Goal: Navigation & Orientation: Go to known website

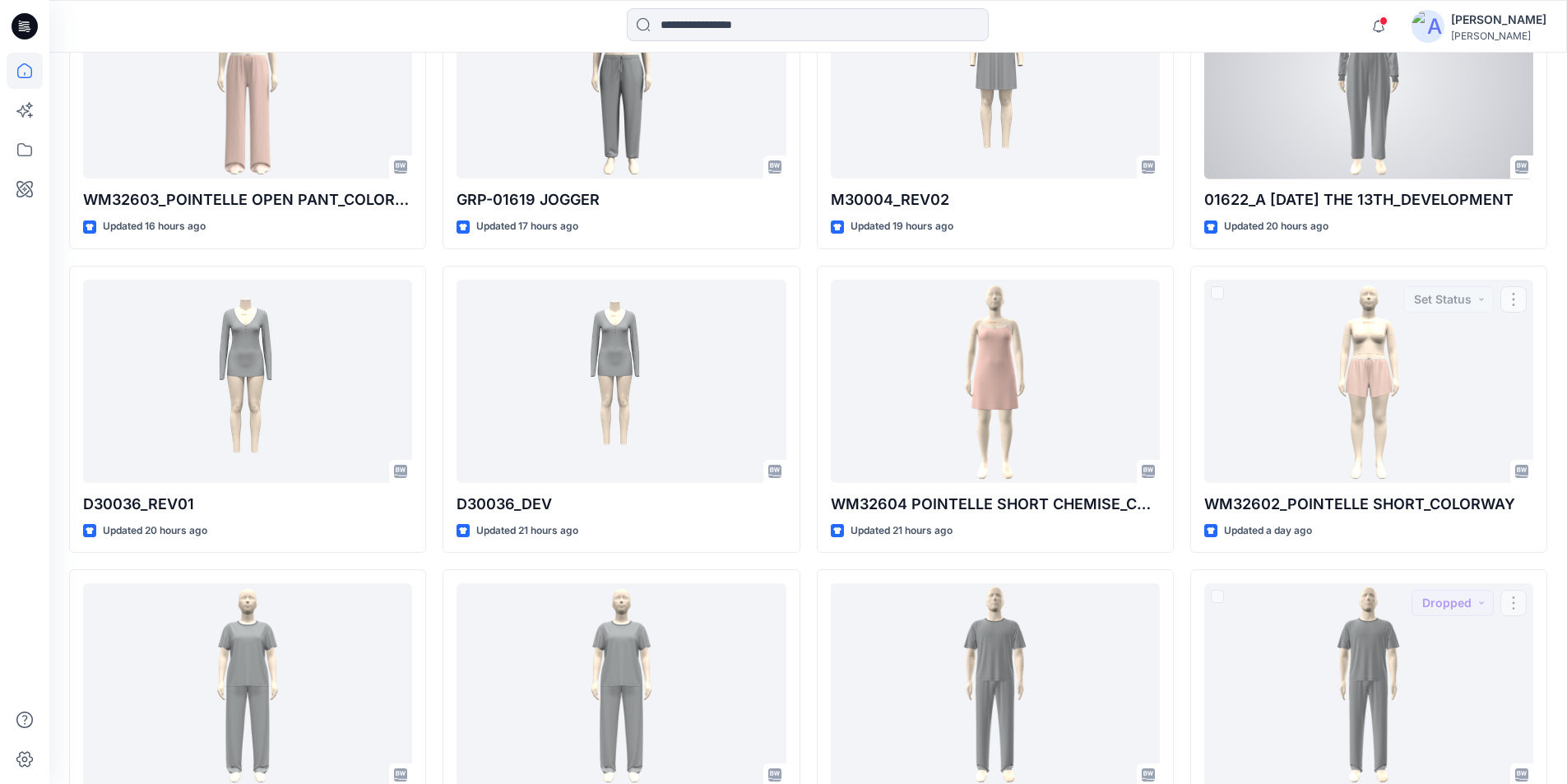
scroll to position [801, 0]
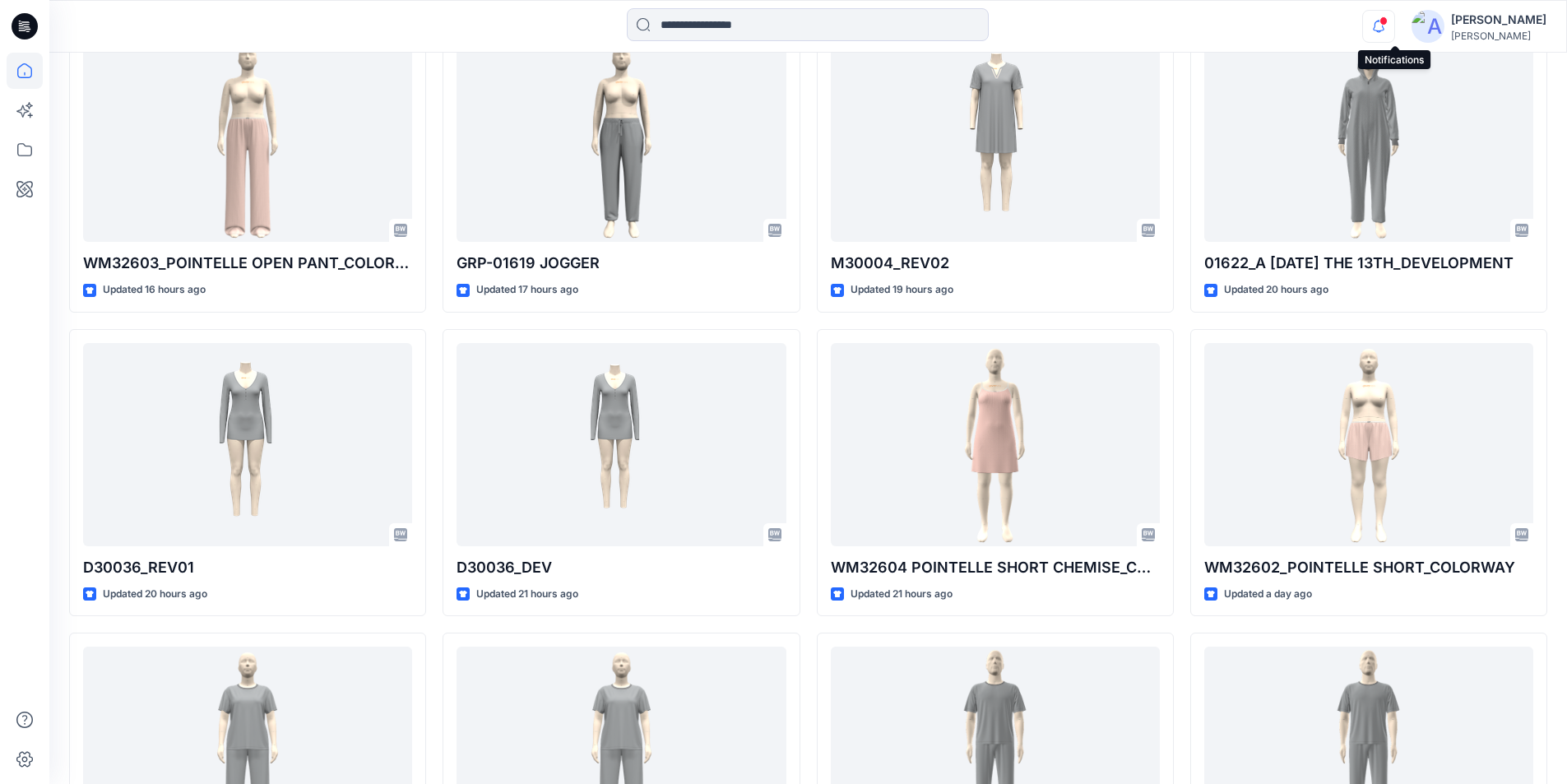
click at [1395, 17] on icon "button" at bounding box center [1379, 26] width 31 height 33
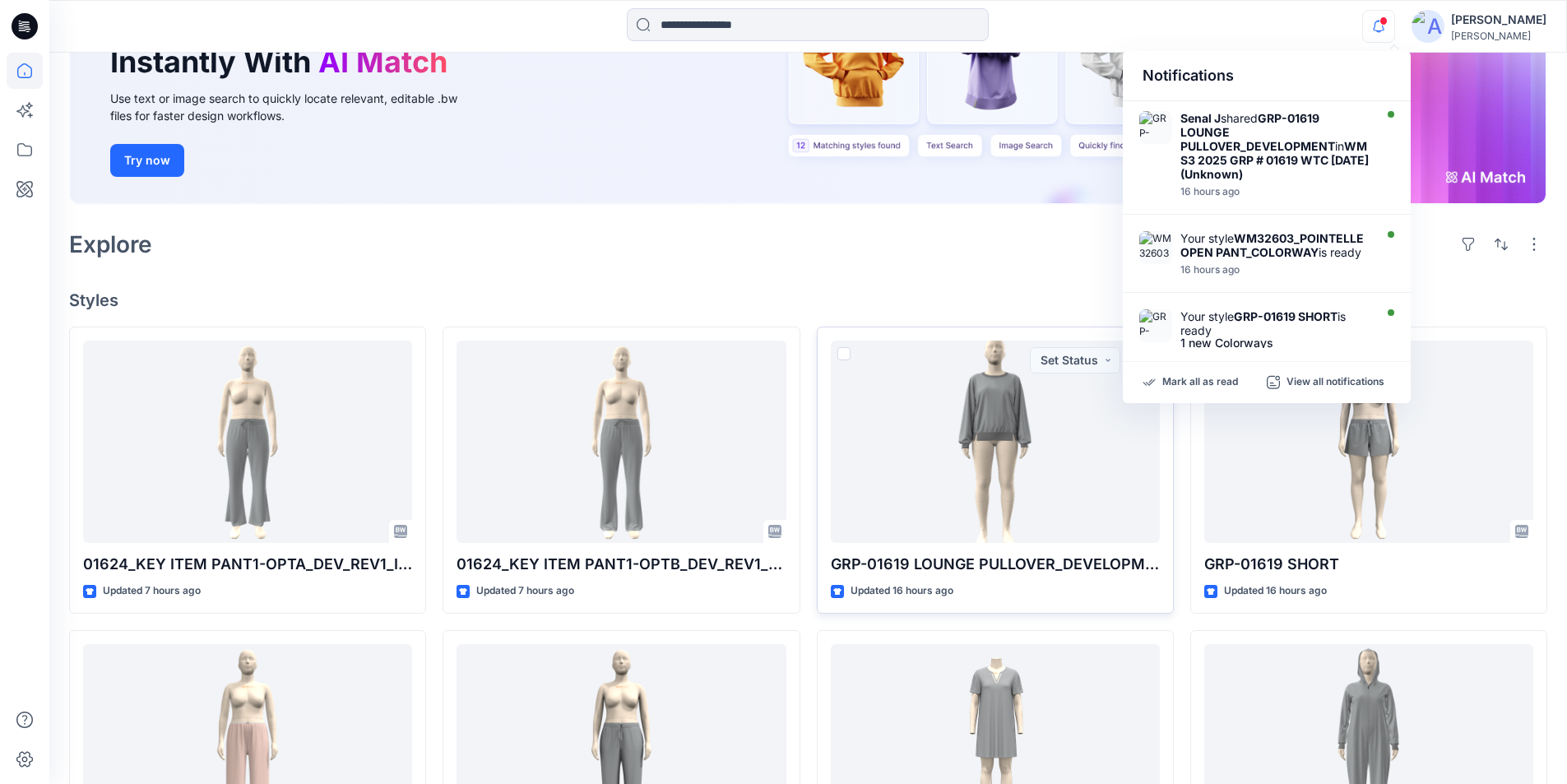
scroll to position [0, 0]
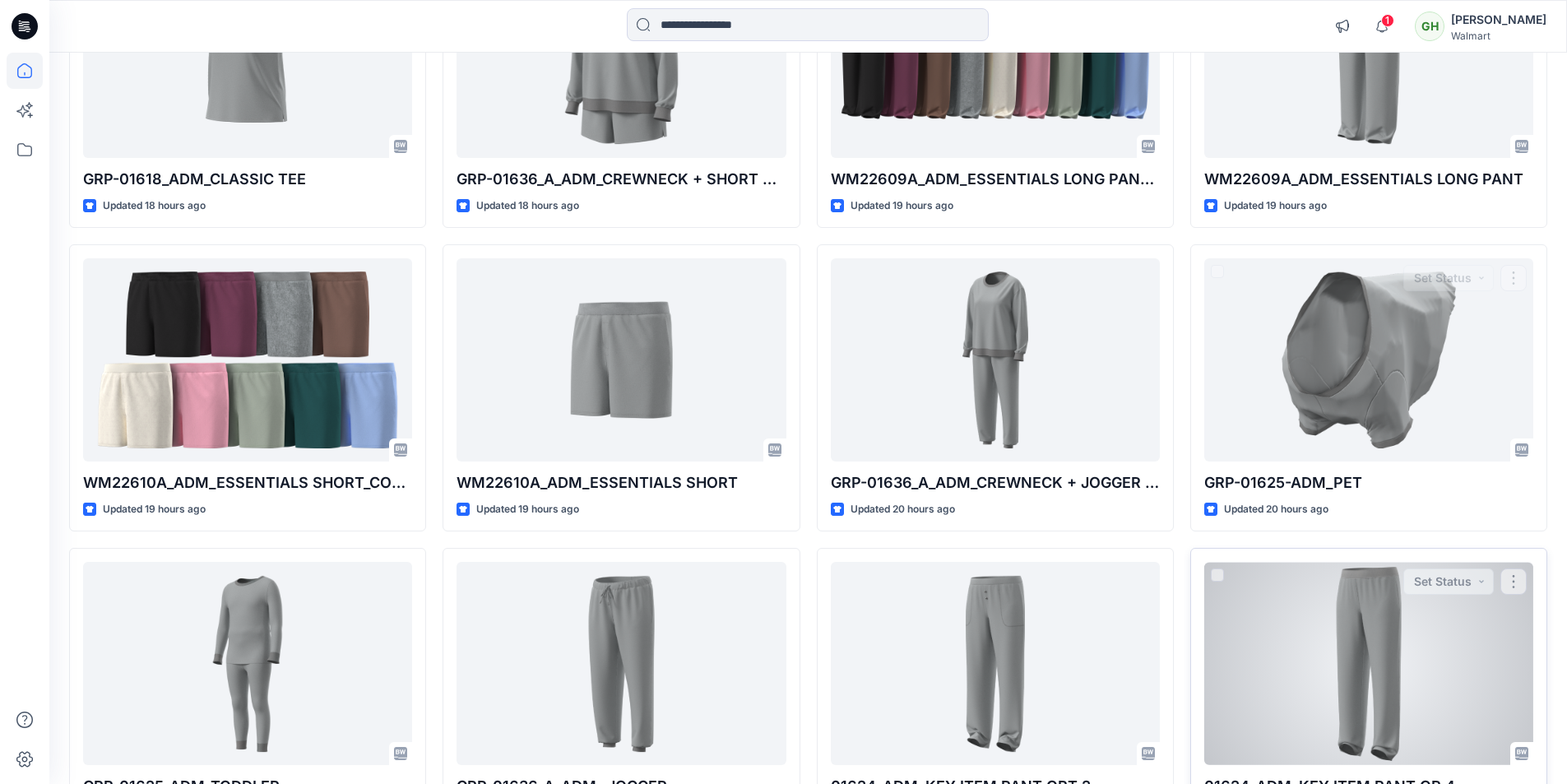
scroll to position [913, 0]
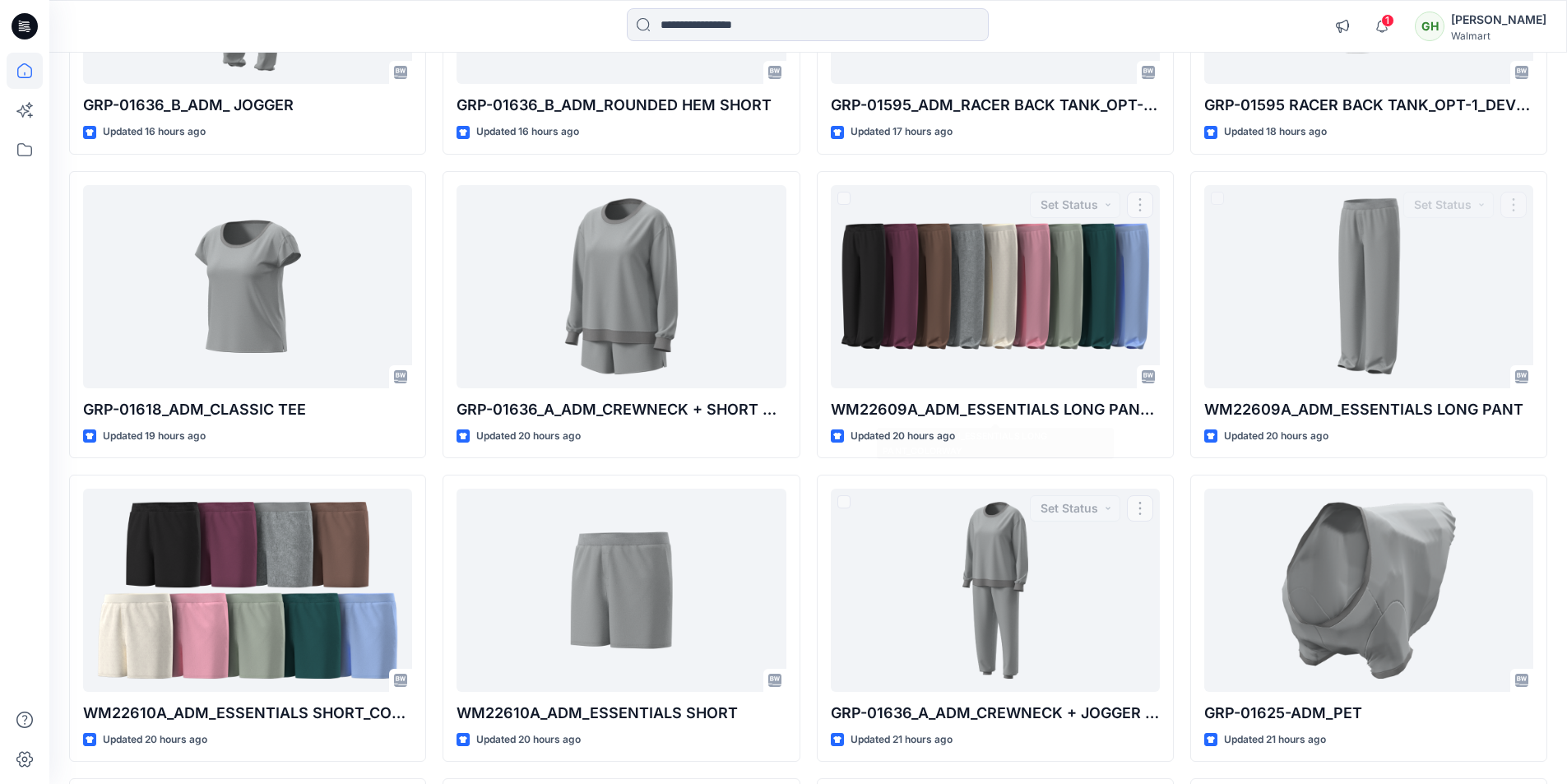
scroll to position [585, 0]
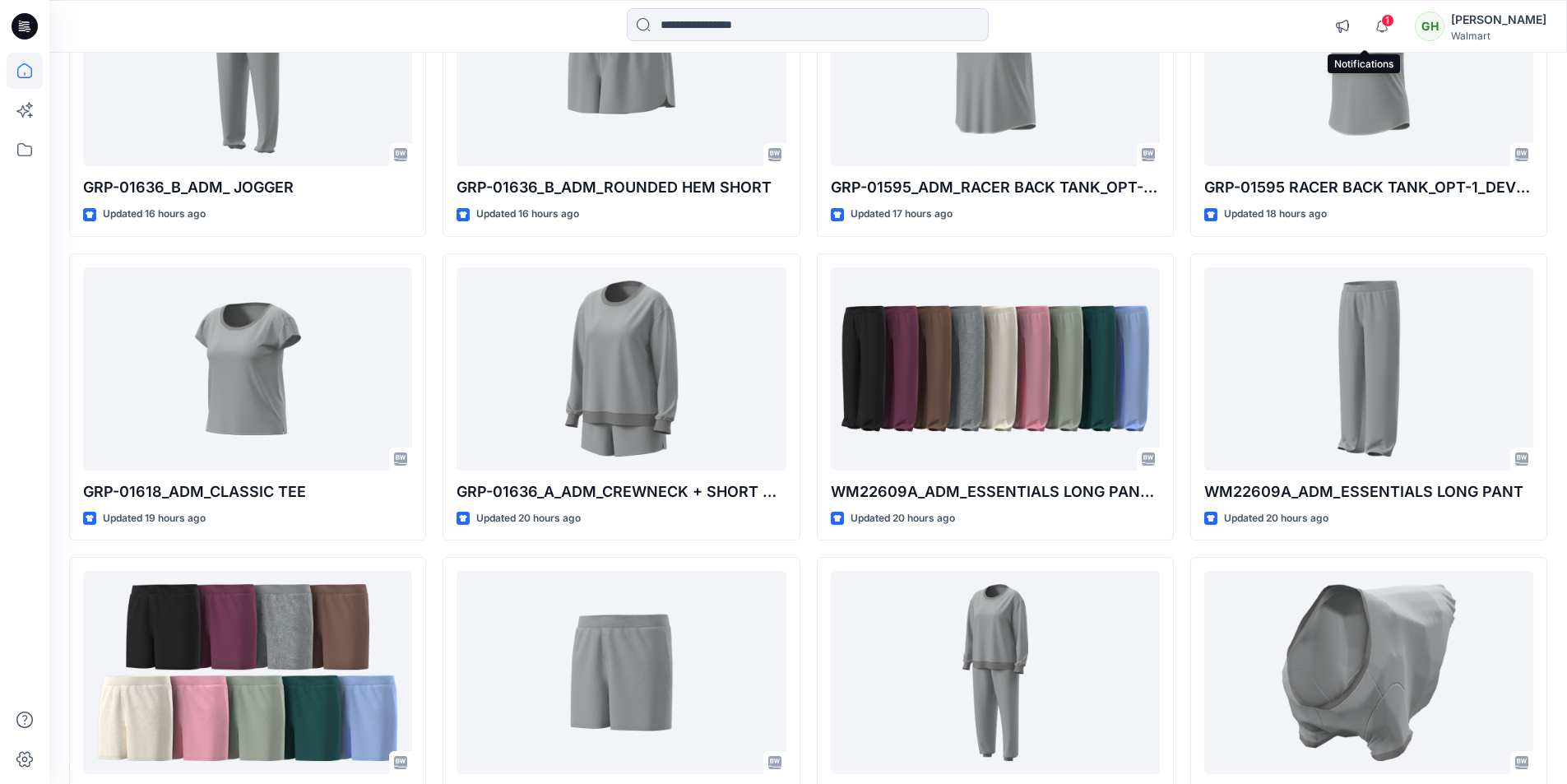
click at [1381, 17] on span "1" at bounding box center [1388, 21] width 13 height 13
